Goal: Find specific page/section: Find specific page/section

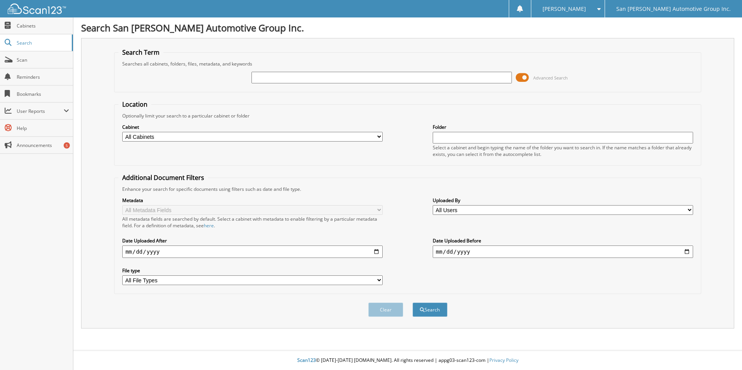
paste input "566011"
type input "566011"
click at [433, 309] on button "Search" at bounding box center [430, 310] width 35 height 14
type input "256011"
click at [413, 303] on button "Search" at bounding box center [430, 310] width 35 height 14
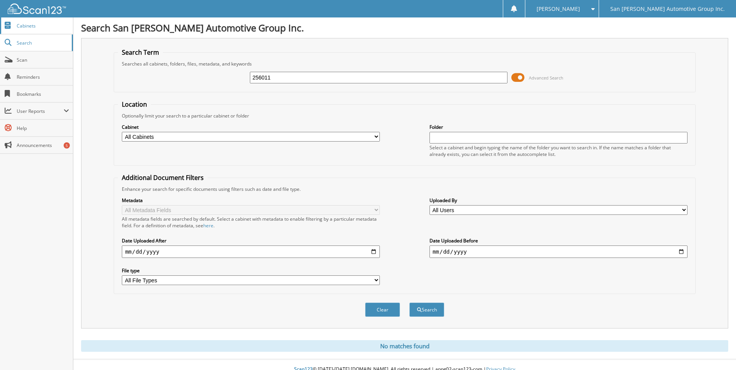
click at [24, 25] on span "Cabinets" at bounding box center [43, 26] width 52 height 7
